Goal: Task Accomplishment & Management: Manage account settings

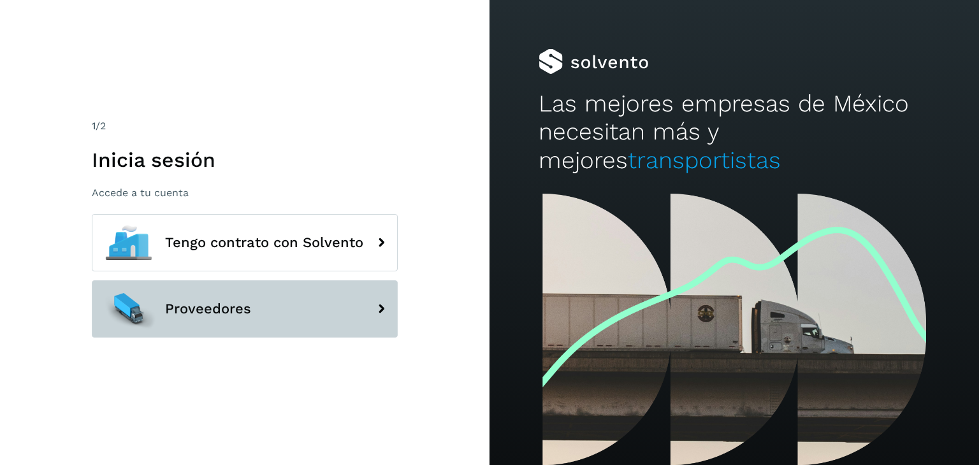
click at [263, 290] on button "Proveedores" at bounding box center [245, 309] width 306 height 57
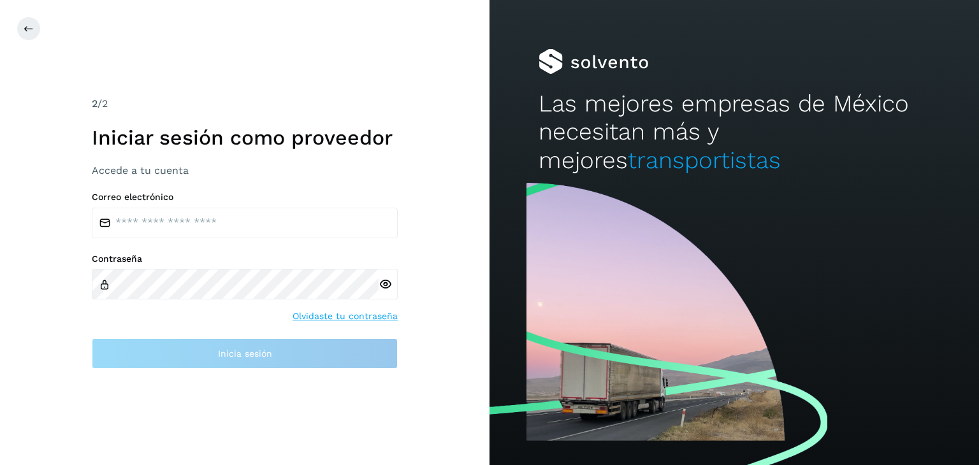
click at [205, 200] on label "Correo electrónico" at bounding box center [245, 197] width 306 height 11
click at [198, 238] on div "Correo electrónico Contraseña Olvidaste tu contraseña Inicia sesión" at bounding box center [245, 280] width 306 height 177
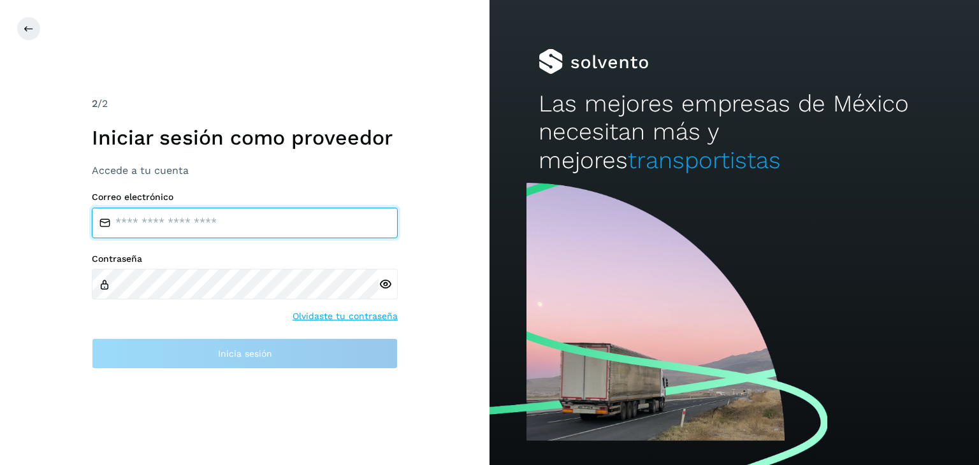
click at [202, 220] on input "email" at bounding box center [245, 223] width 306 height 31
click at [175, 226] on input "email" at bounding box center [245, 223] width 306 height 31
type input "**********"
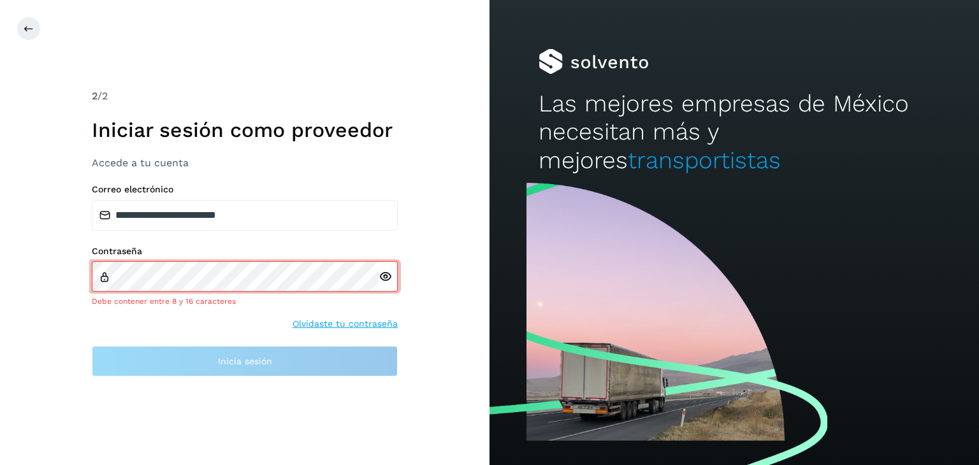
click at [384, 184] on div "**********" at bounding box center [245, 233] width 306 height 288
click at [380, 275] on icon at bounding box center [385, 276] width 13 height 13
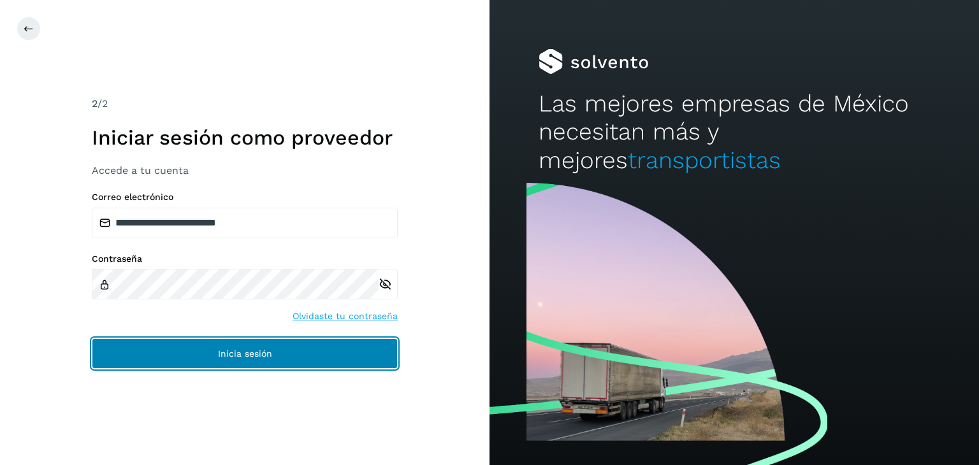
click at [207, 344] on button "Inicia sesión" at bounding box center [245, 354] width 306 height 31
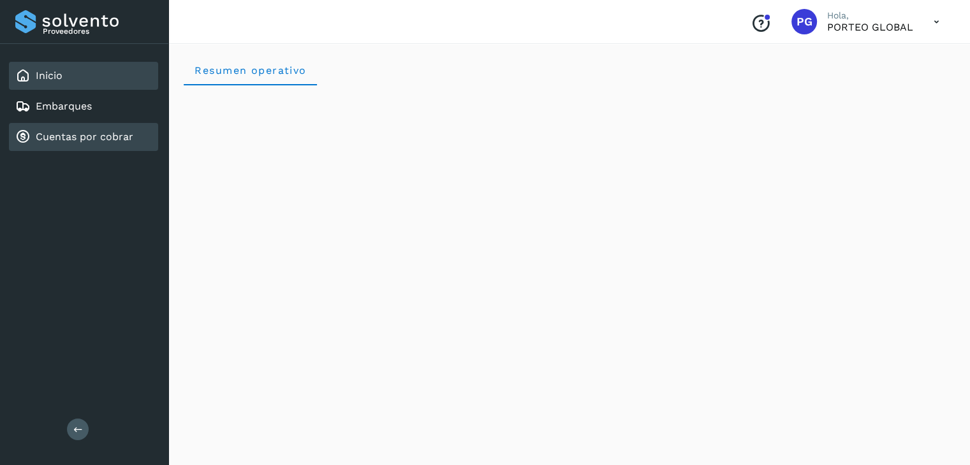
click at [61, 143] on div "Cuentas por cobrar" at bounding box center [83, 137] width 149 height 28
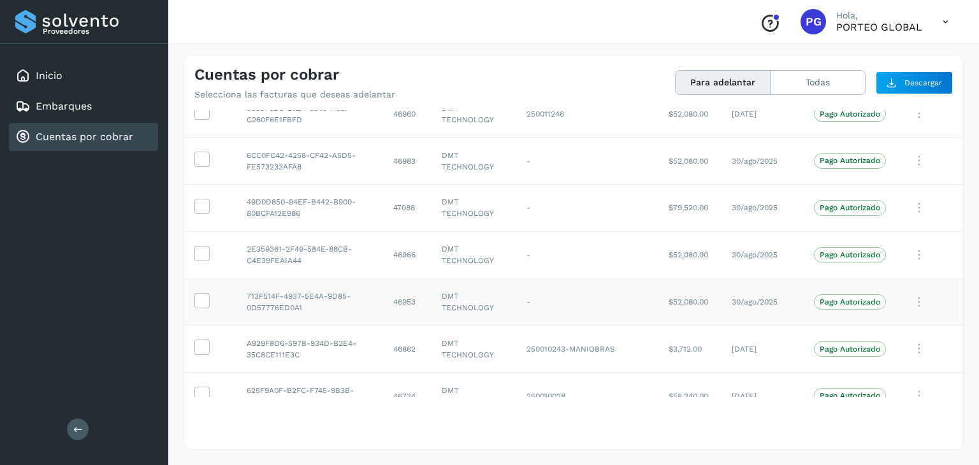
scroll to position [2706, 0]
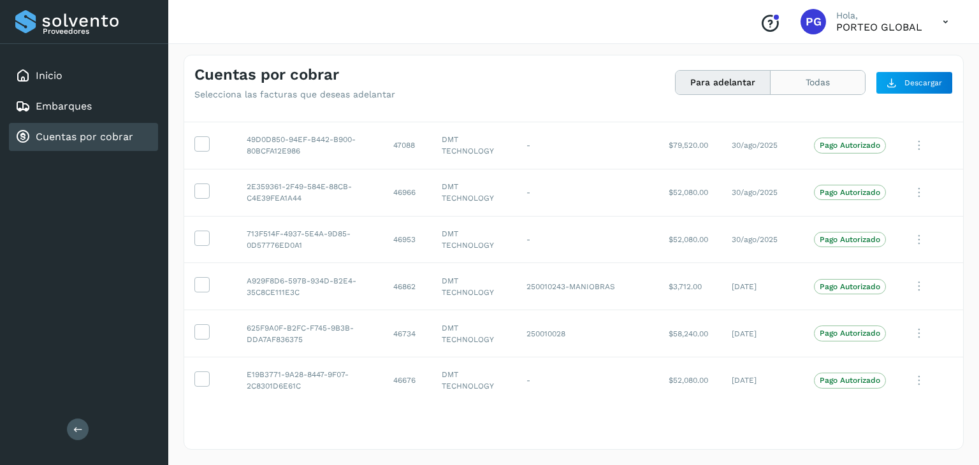
click at [832, 80] on button "Todas" at bounding box center [818, 83] width 94 height 24
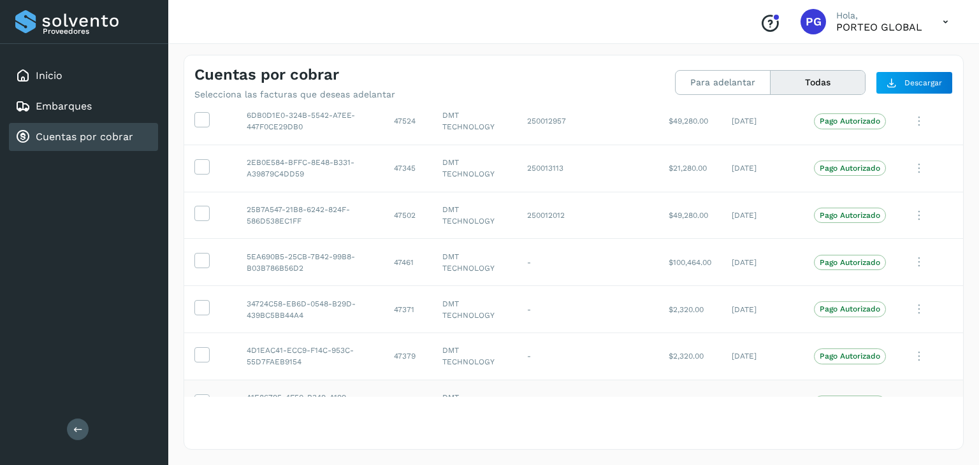
scroll to position [0, 0]
